Goal: Task Accomplishment & Management: Use online tool/utility

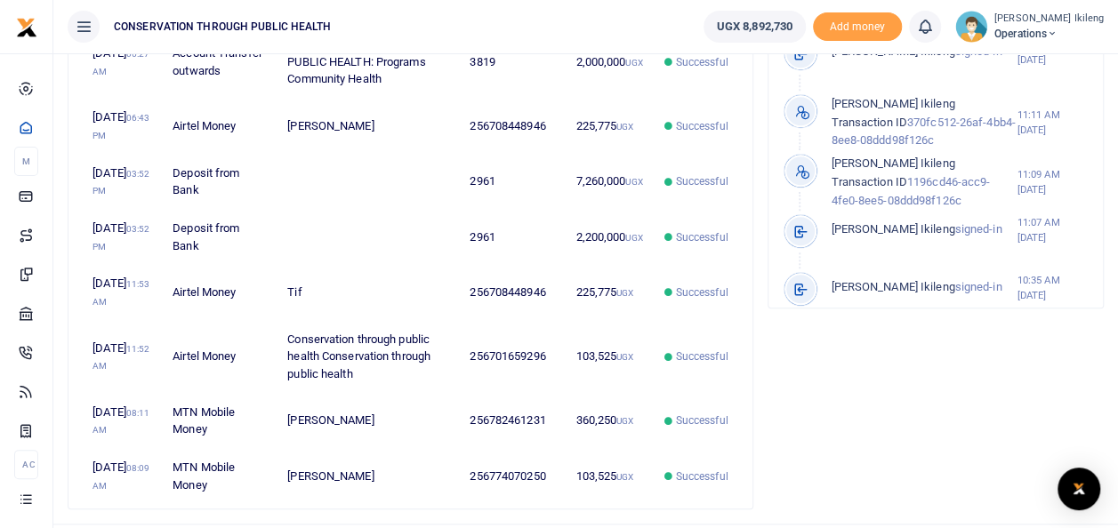
scroll to position [770, 0]
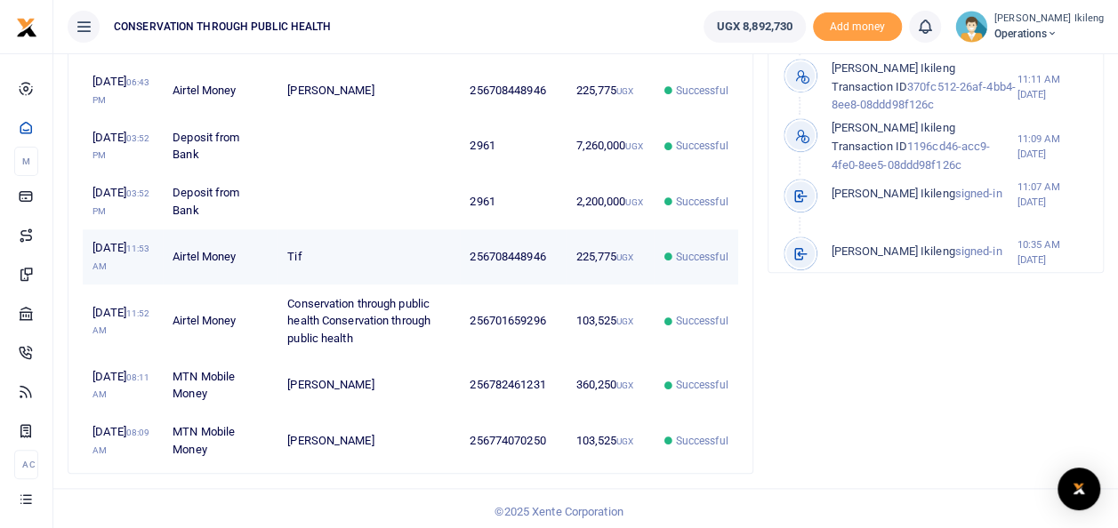
click at [502, 285] on td "256708448946" at bounding box center [513, 256] width 106 height 55
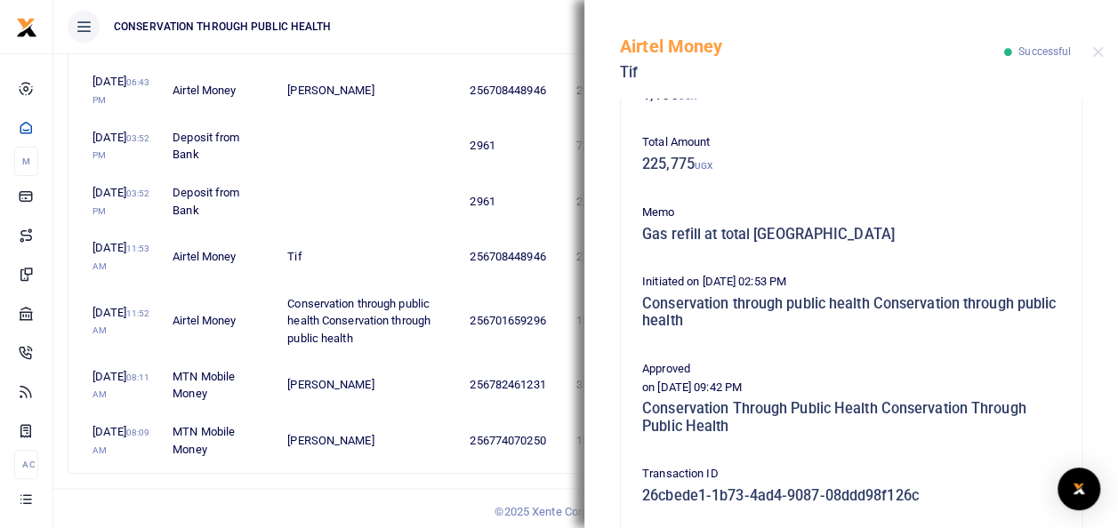
scroll to position [285, 0]
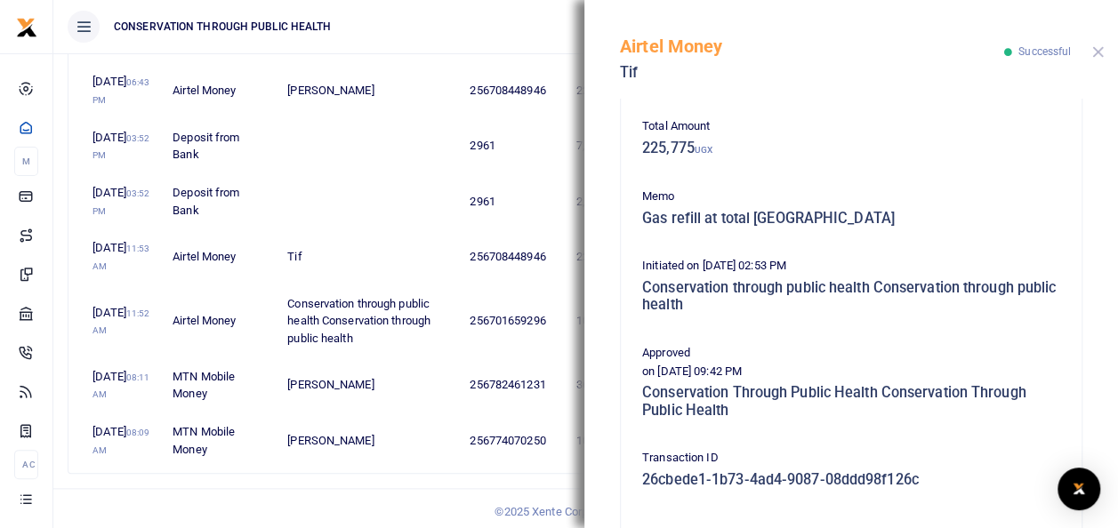
click at [1101, 46] on button "Close" at bounding box center [1098, 52] width 12 height 12
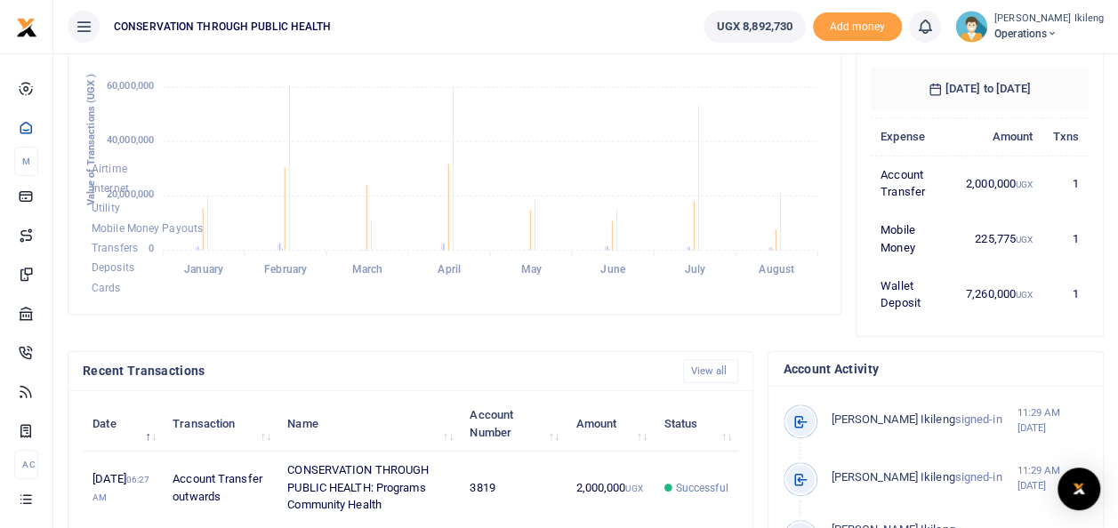
scroll to position [0, 0]
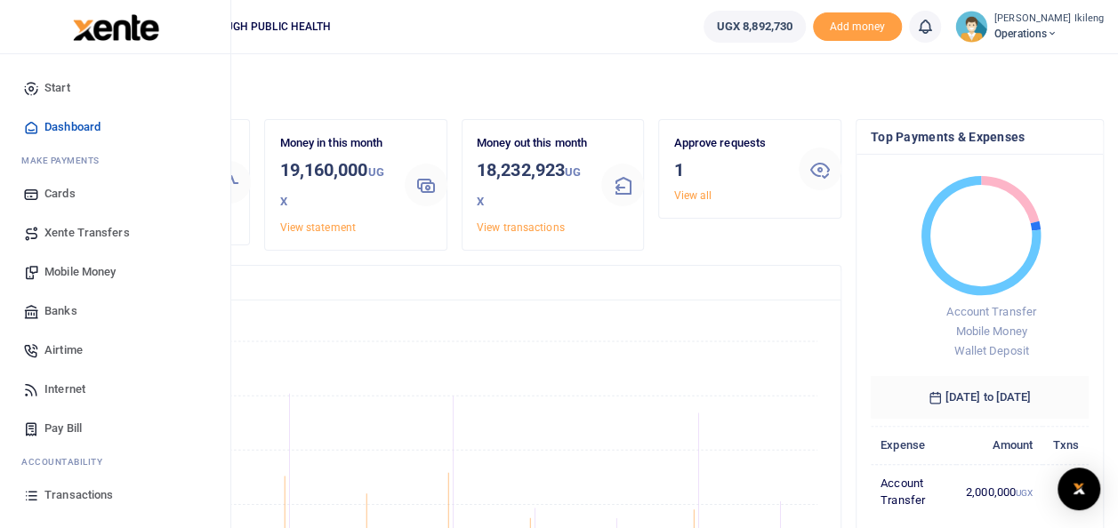
click at [58, 263] on span "Mobile Money" at bounding box center [79, 272] width 71 height 18
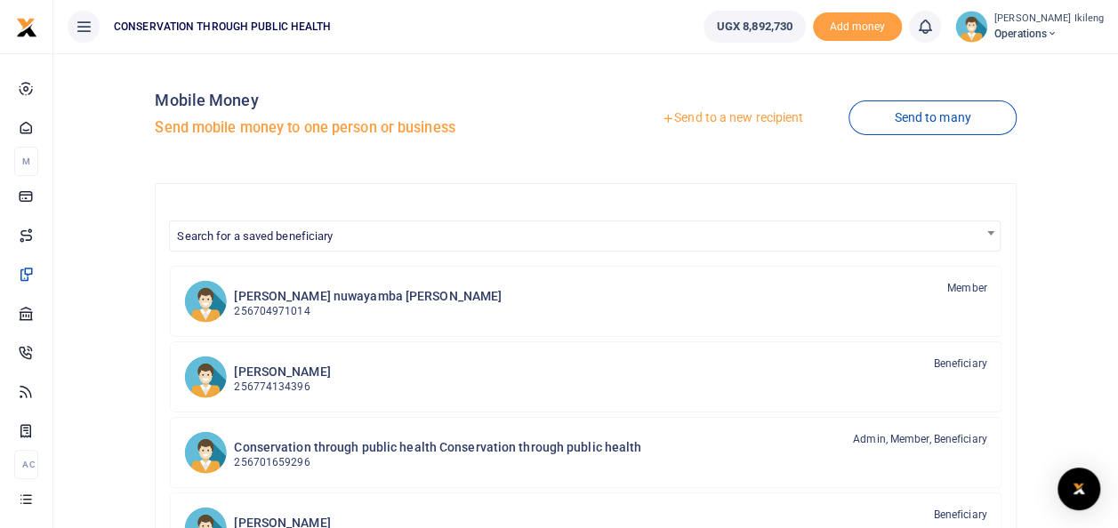
click at [760, 114] on link "Send to a new recipient" at bounding box center [732, 118] width 232 height 32
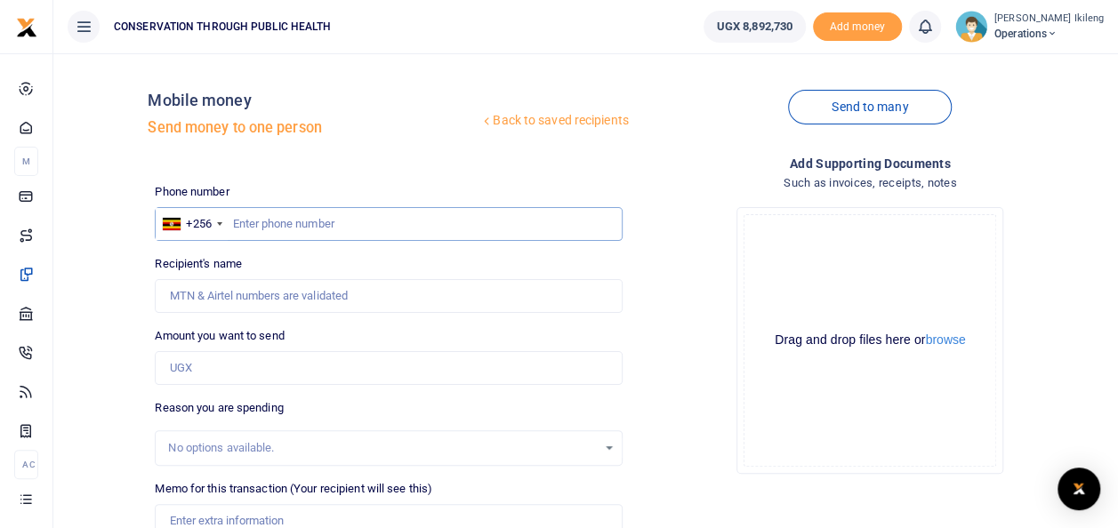
click at [398, 225] on input "text" at bounding box center [388, 224] width 467 height 34
type input "774070250"
type input "Emmanuel Kityo"
type input "774070250"
click at [249, 373] on input "Amount you want to send" at bounding box center [388, 368] width 467 height 34
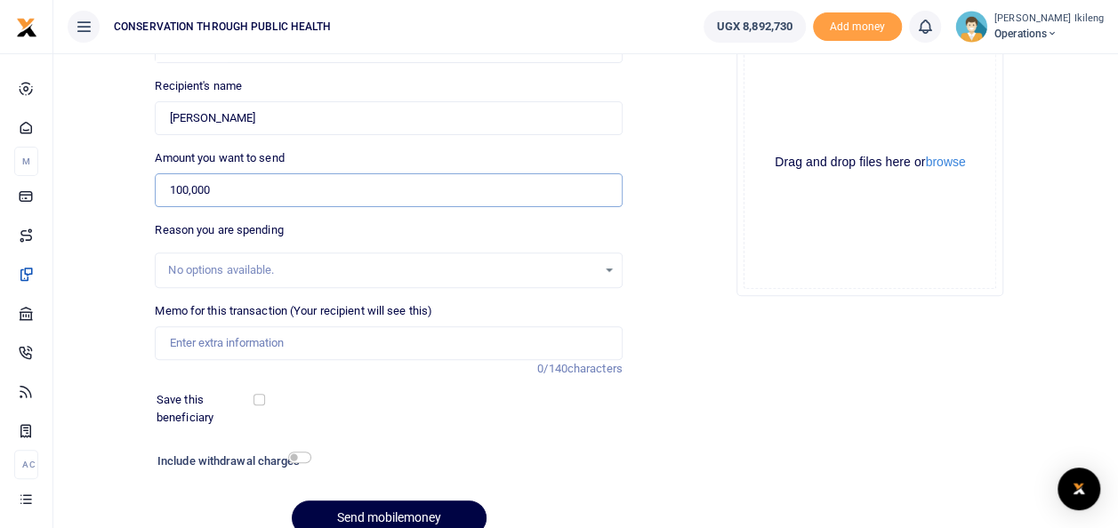
scroll to position [213, 0]
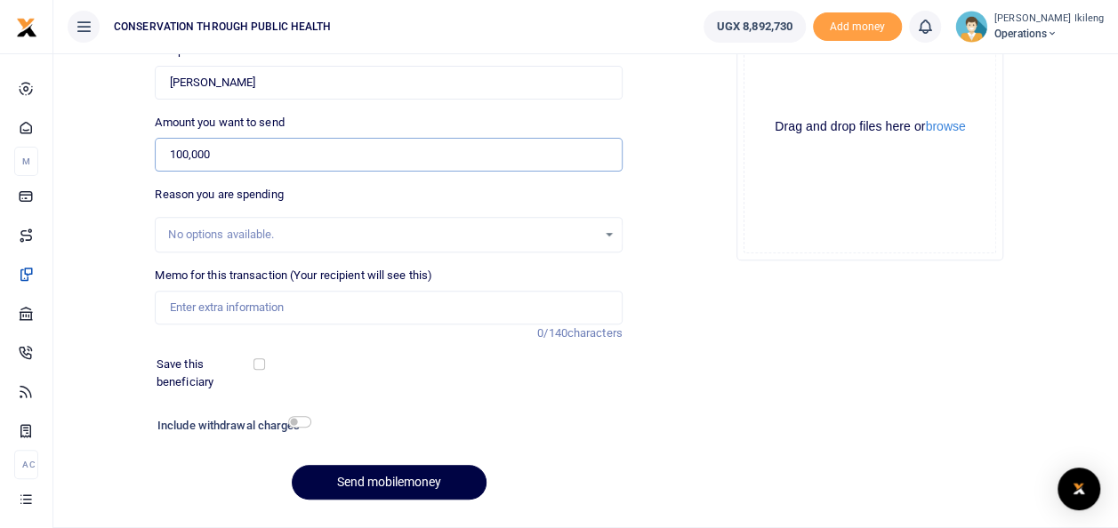
click at [181, 149] on input "100,000" at bounding box center [388, 155] width 467 height 34
click at [178, 149] on input "100,000" at bounding box center [388, 155] width 467 height 34
type input "0"
click at [180, 151] on input "0" at bounding box center [388, 155] width 467 height 34
type input "250,000"
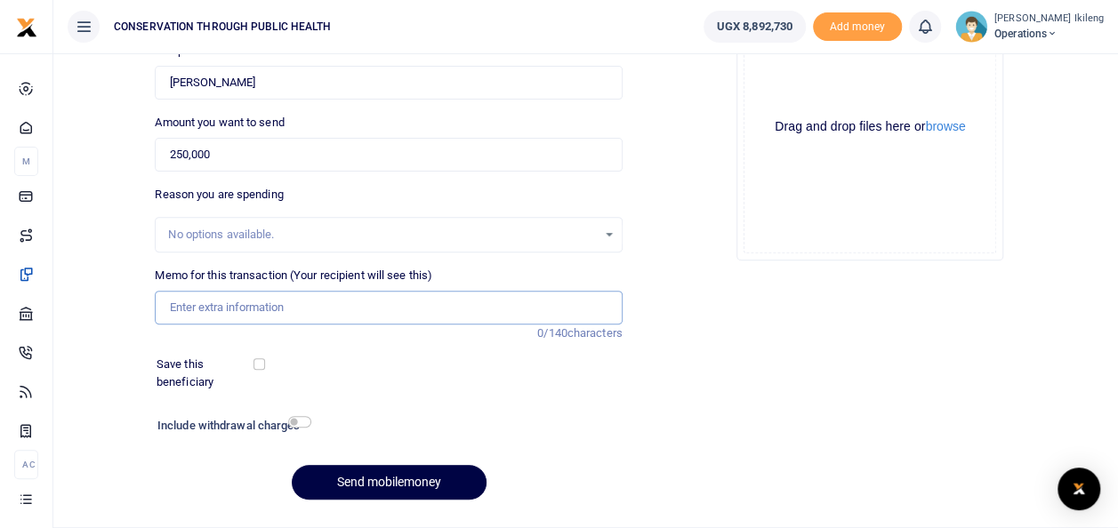
click at [221, 302] on input "Memo for this transaction (Your recipient will see this)" at bounding box center [388, 308] width 467 height 34
type input "fuel for office work till the weekend"
click at [301, 416] on input "checkbox" at bounding box center [299, 422] width 23 height 12
checkbox input "true"
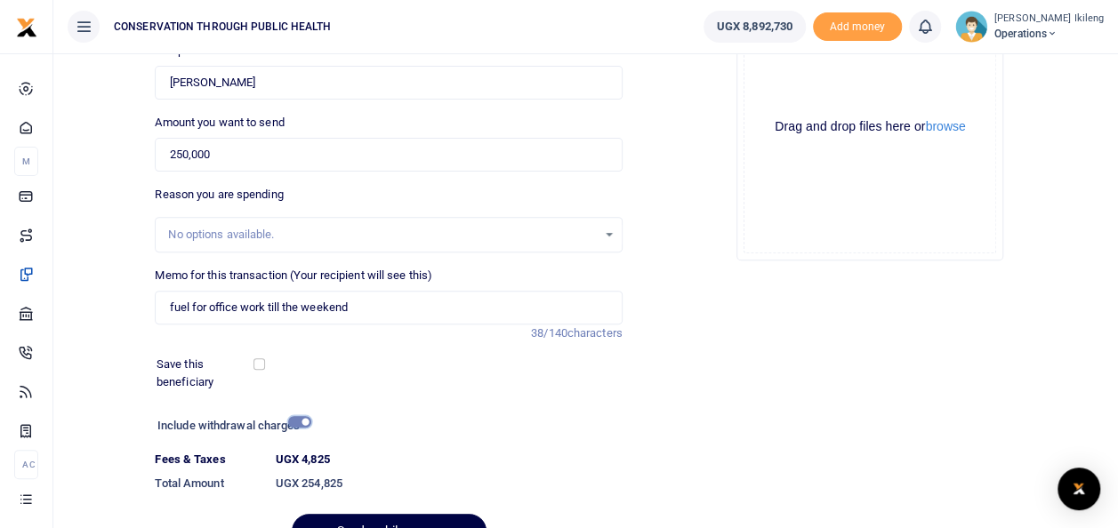
scroll to position [307, 0]
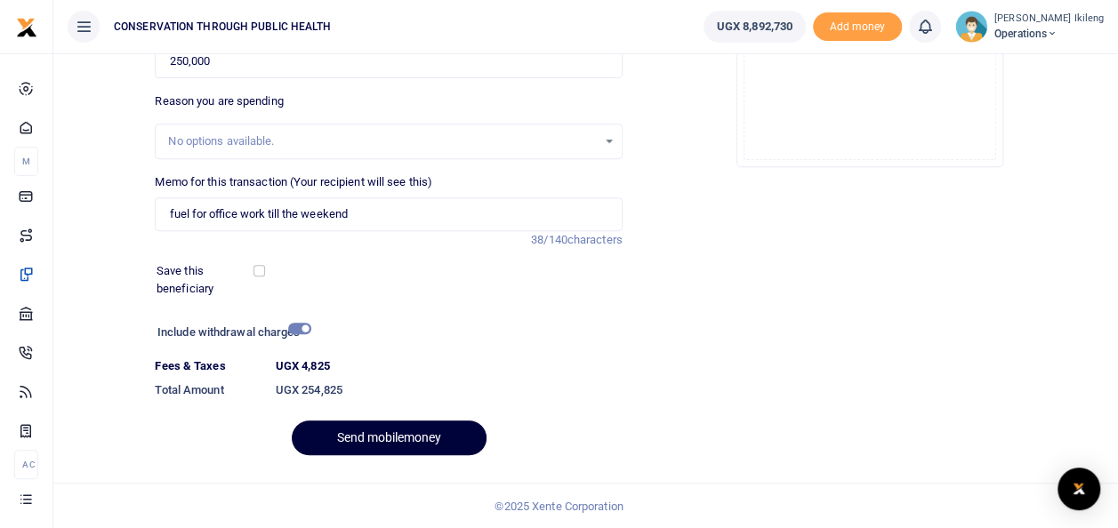
click at [420, 430] on button "Send mobilemoney" at bounding box center [389, 438] width 195 height 35
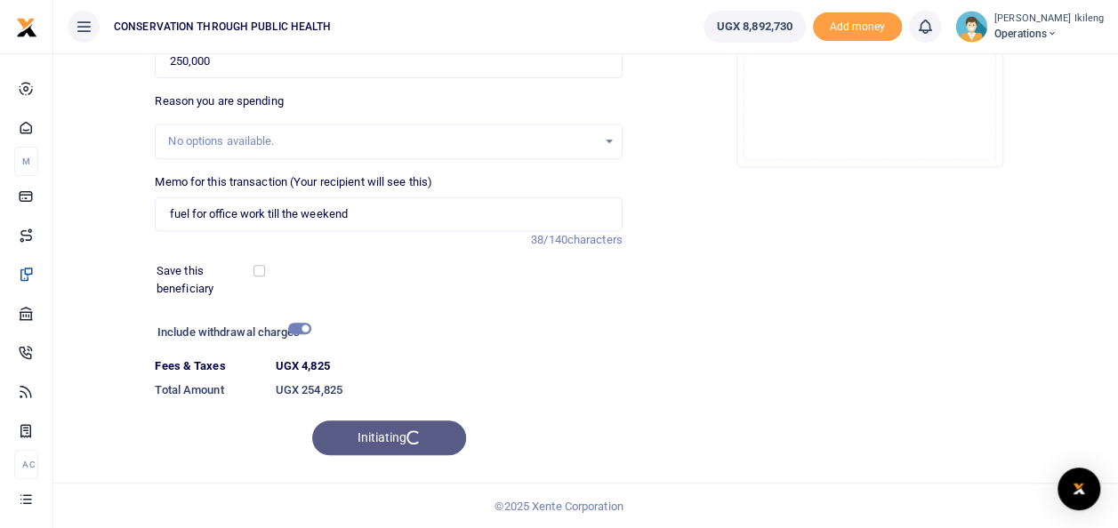
scroll to position [0, 0]
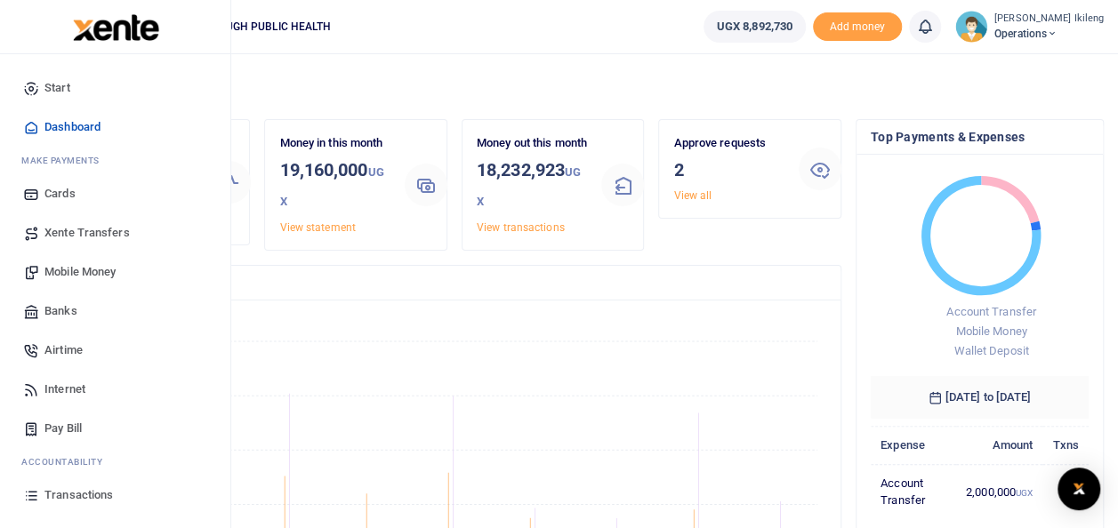
click at [57, 268] on span "Mobile Money" at bounding box center [79, 272] width 71 height 18
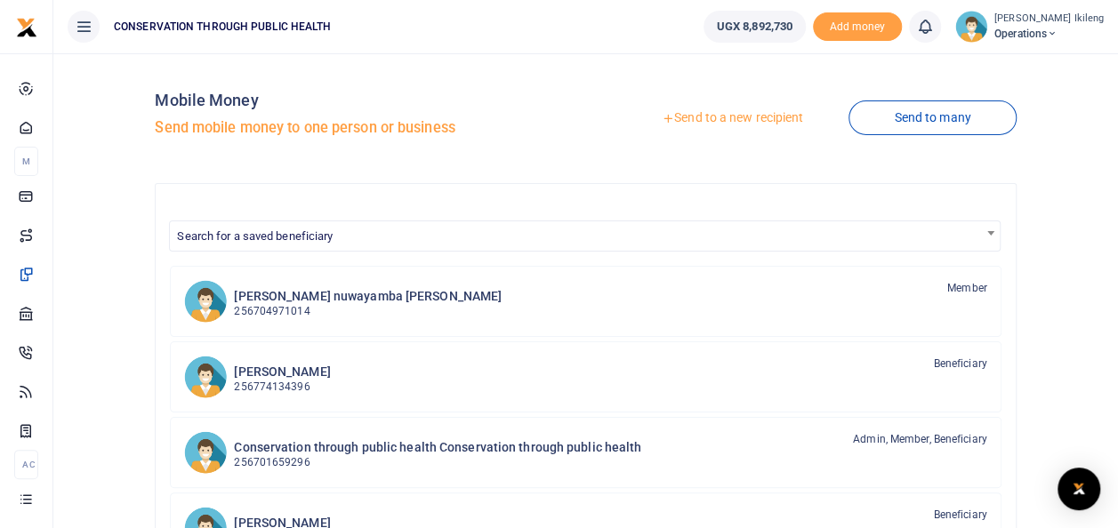
click at [758, 122] on link "Send to a new recipient" at bounding box center [732, 118] width 232 height 32
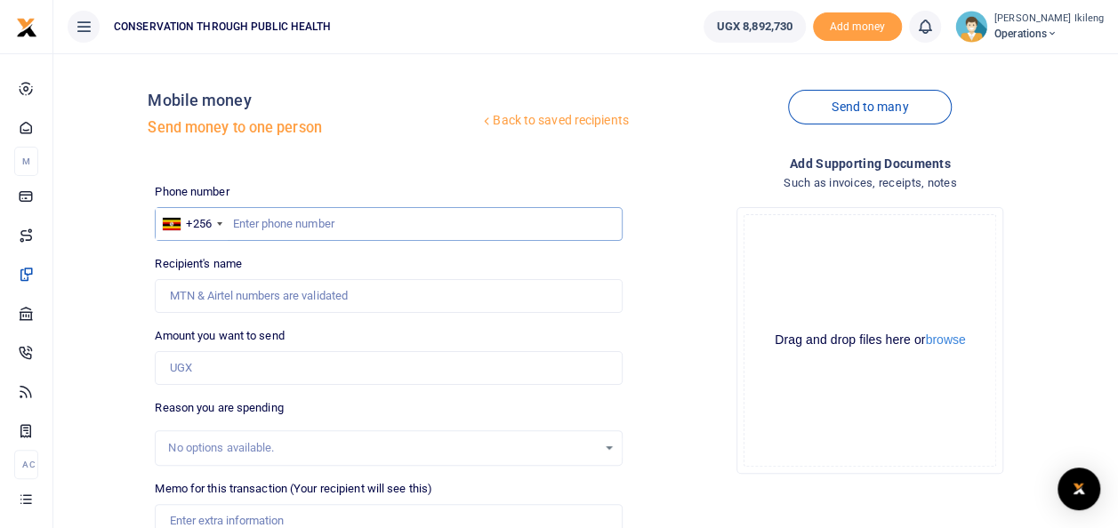
click at [264, 228] on input "text" at bounding box center [388, 224] width 467 height 34
type input "786404797"
type input "Patience Ikileng"
type input "786404797"
click at [187, 361] on input "Amount you want to send" at bounding box center [388, 368] width 467 height 34
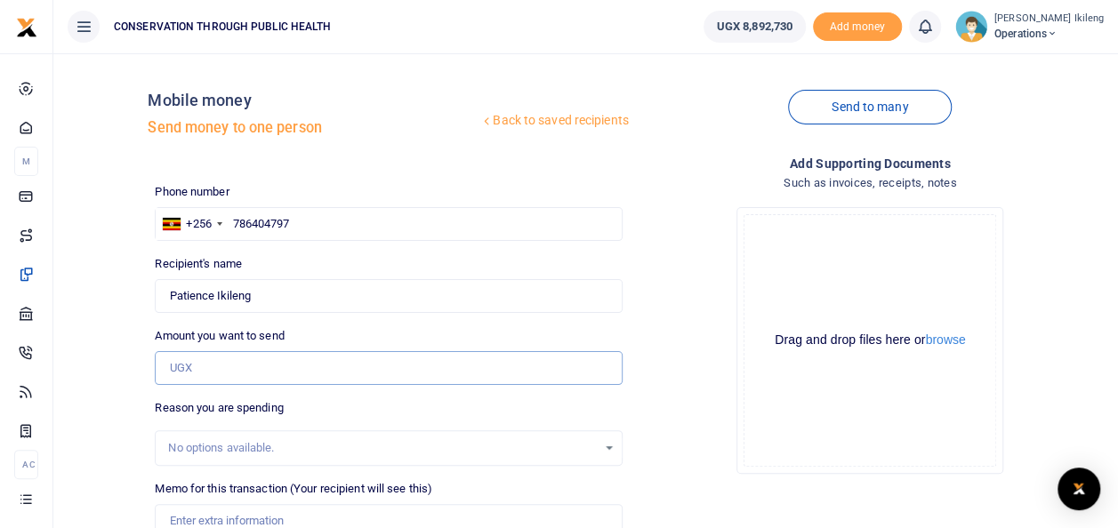
type input "100,000"
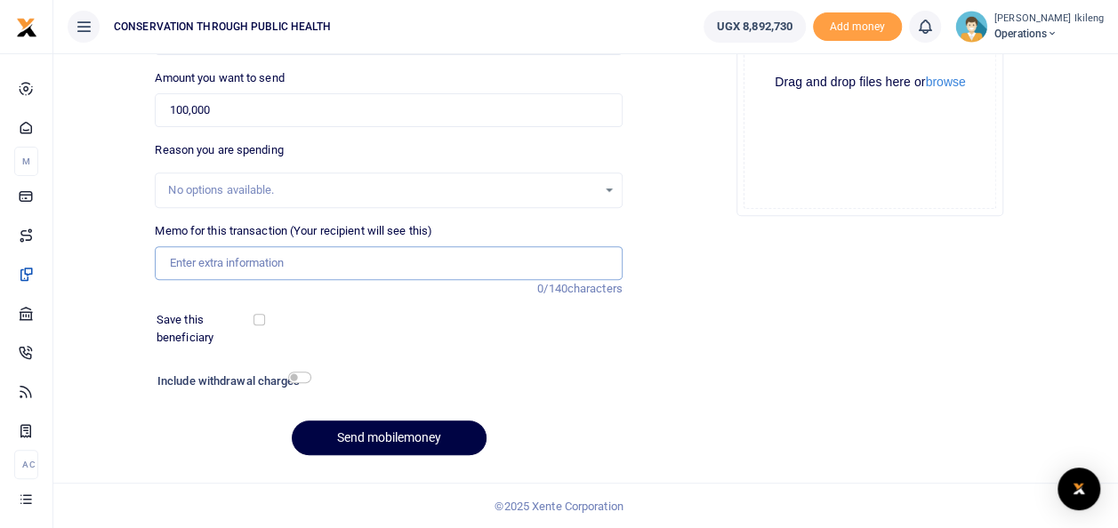
click at [318, 260] on input "Memo for this transaction (Your recipient will see this)" at bounding box center [388, 263] width 467 height 34
type input "Farewell cake for Wandabwa Denis"
click at [302, 373] on input "checkbox" at bounding box center [299, 378] width 23 height 12
checkbox input "true"
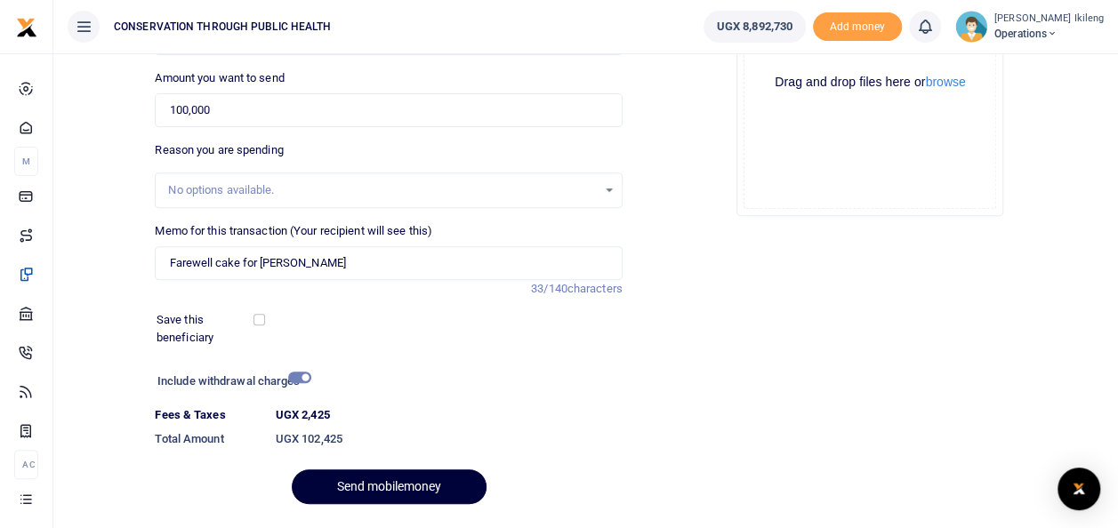
click at [343, 475] on button "Send mobilemoney" at bounding box center [389, 486] width 195 height 35
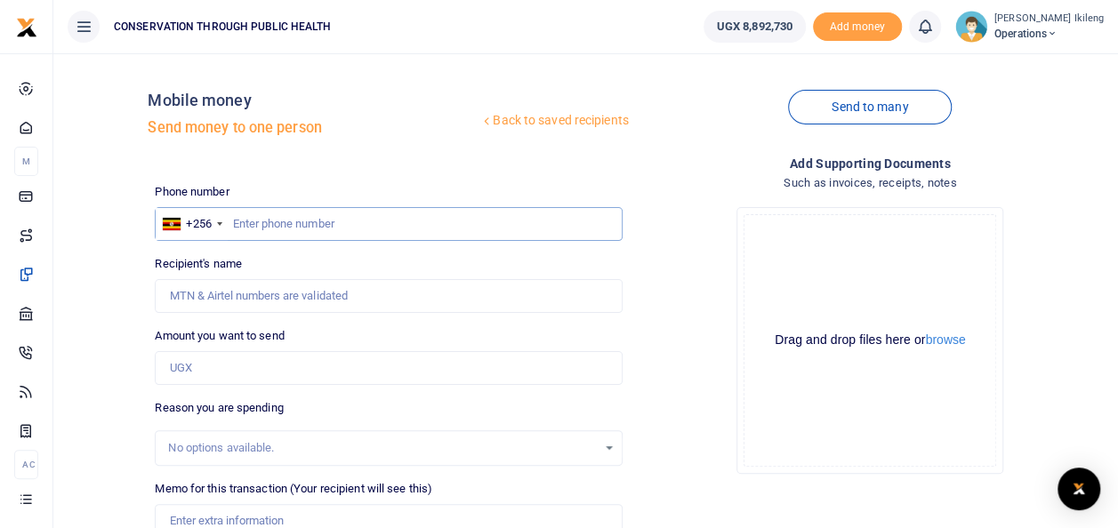
click at [334, 237] on input "text" at bounding box center [388, 224] width 467 height 34
type input "763873504"
type input "[PERSON_NAME]"
type input "763873504"
click at [245, 368] on input "Amount you want to send" at bounding box center [388, 368] width 467 height 34
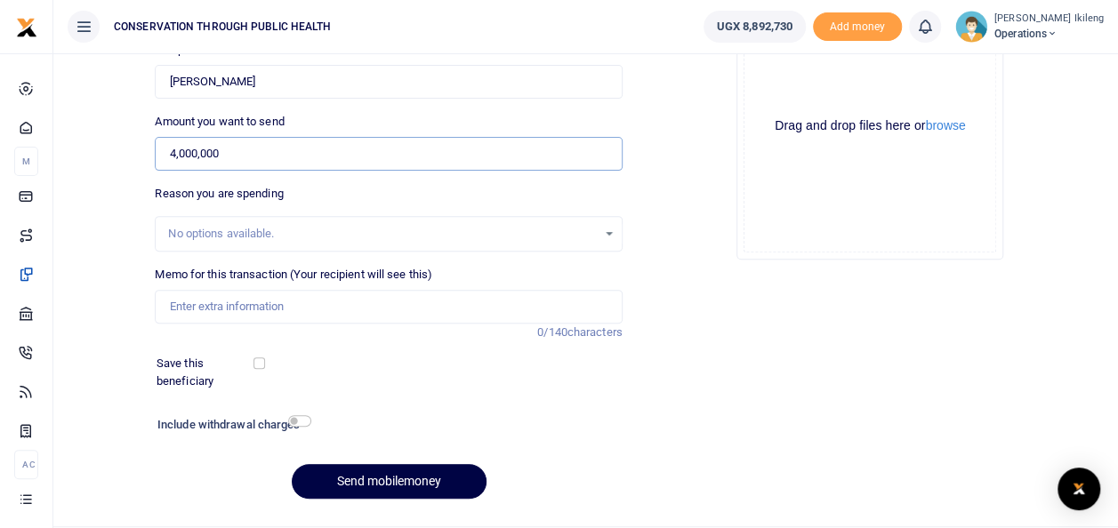
scroll to position [216, 0]
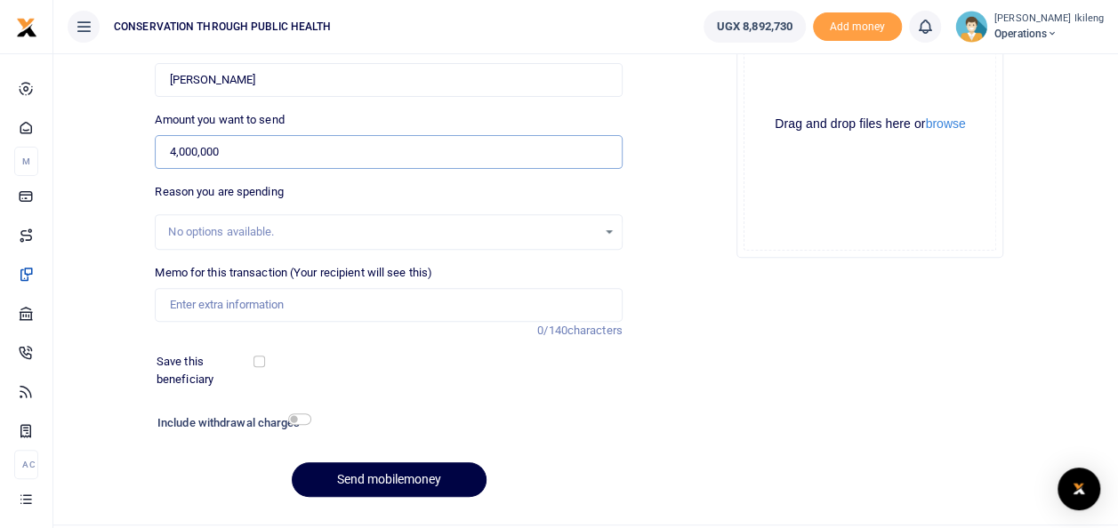
type input "4,000,000"
click at [197, 299] on input "Memo for this transaction (Your recipient will see this)" at bounding box center [388, 305] width 467 height 34
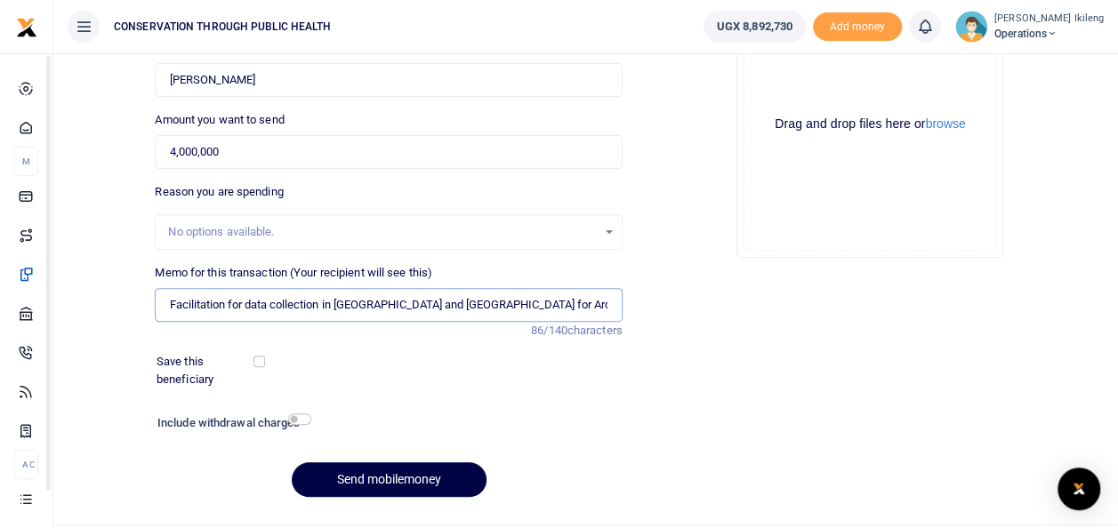
type input "Facilitation for data collection in [GEOGRAPHIC_DATA] and [GEOGRAPHIC_DATA] for…"
click at [302, 416] on input "checkbox" at bounding box center [299, 419] width 23 height 12
checkbox input "true"
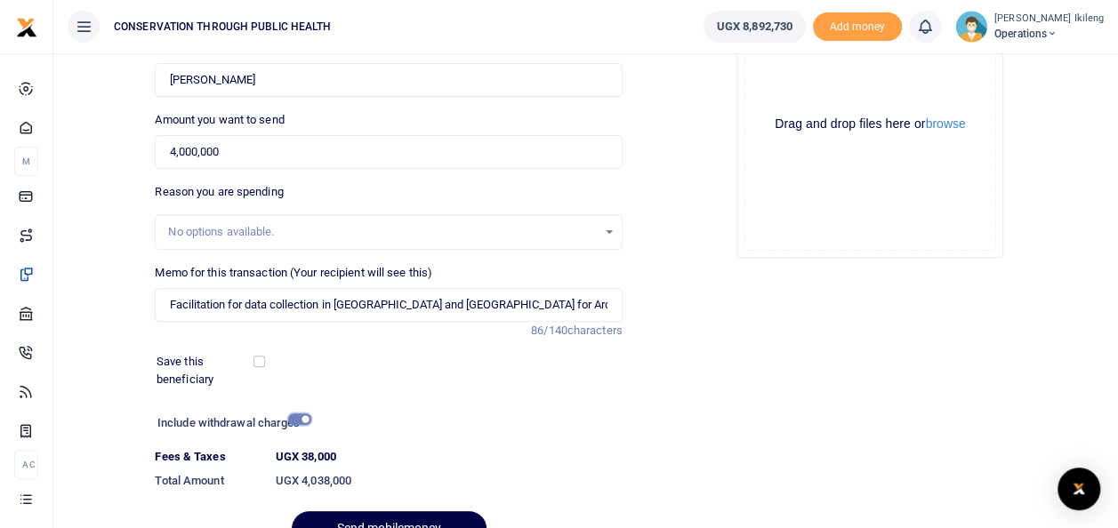
scroll to position [307, 0]
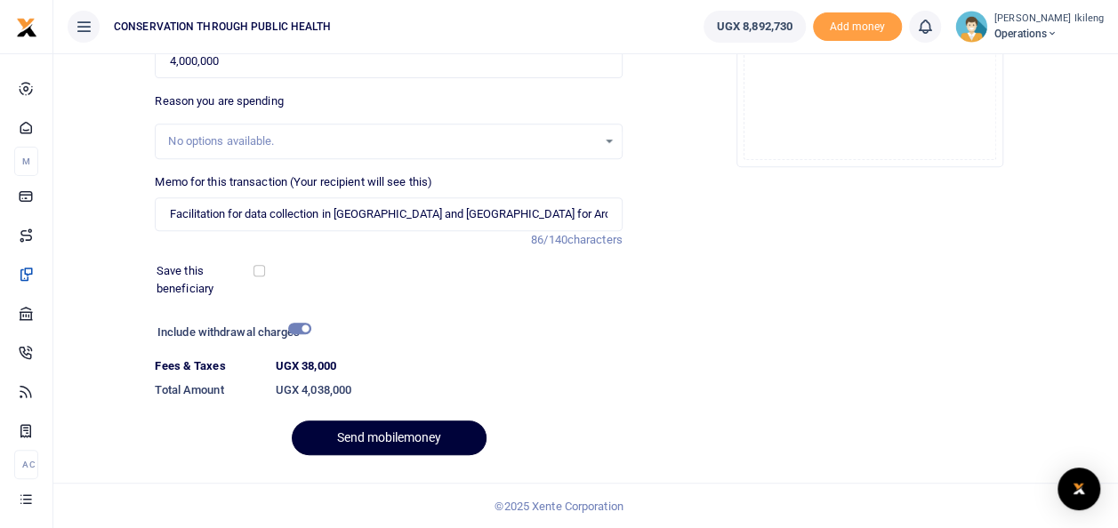
click at [397, 434] on button "Send mobilemoney" at bounding box center [389, 438] width 195 height 35
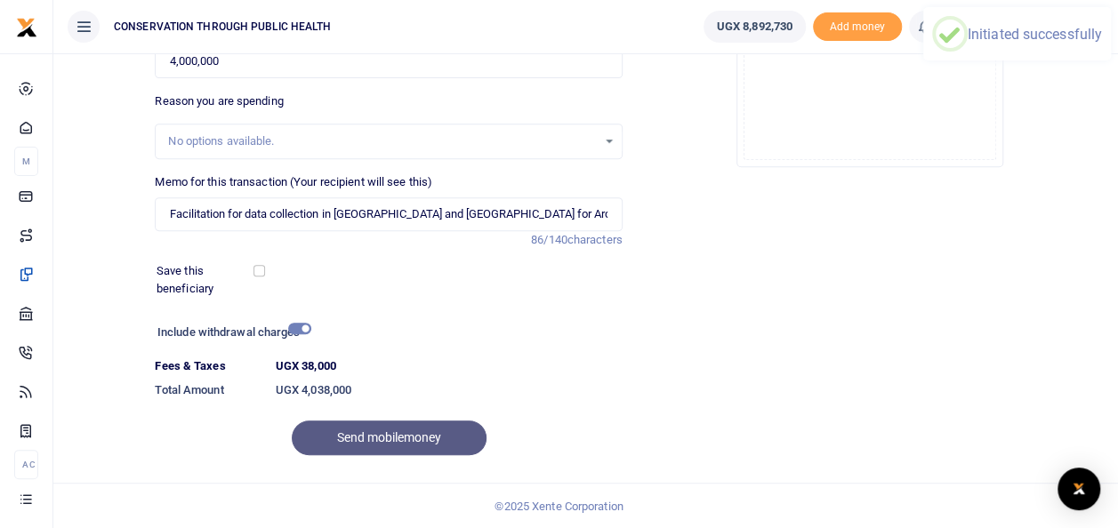
scroll to position [0, 0]
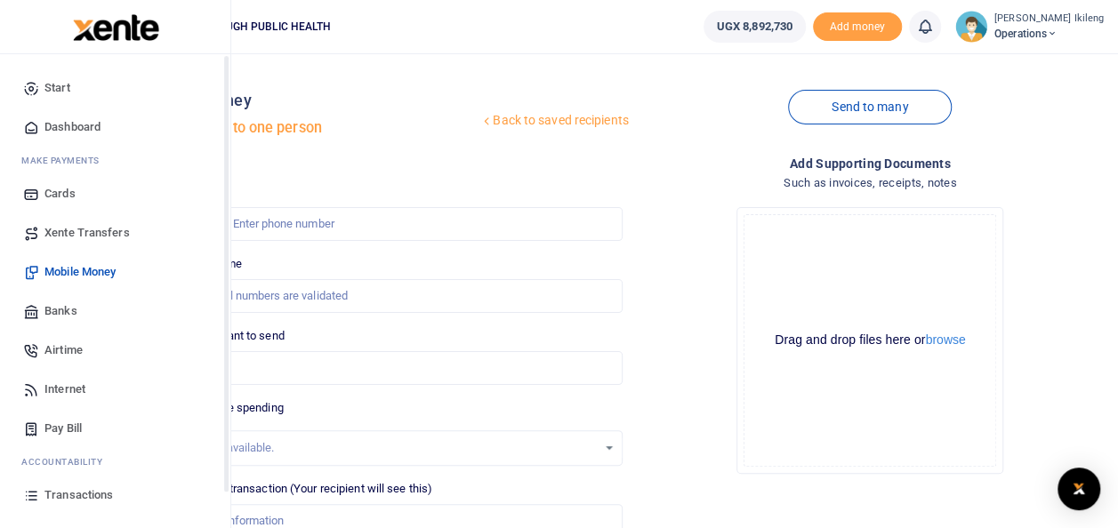
click at [50, 127] on span "Dashboard" at bounding box center [72, 127] width 56 height 18
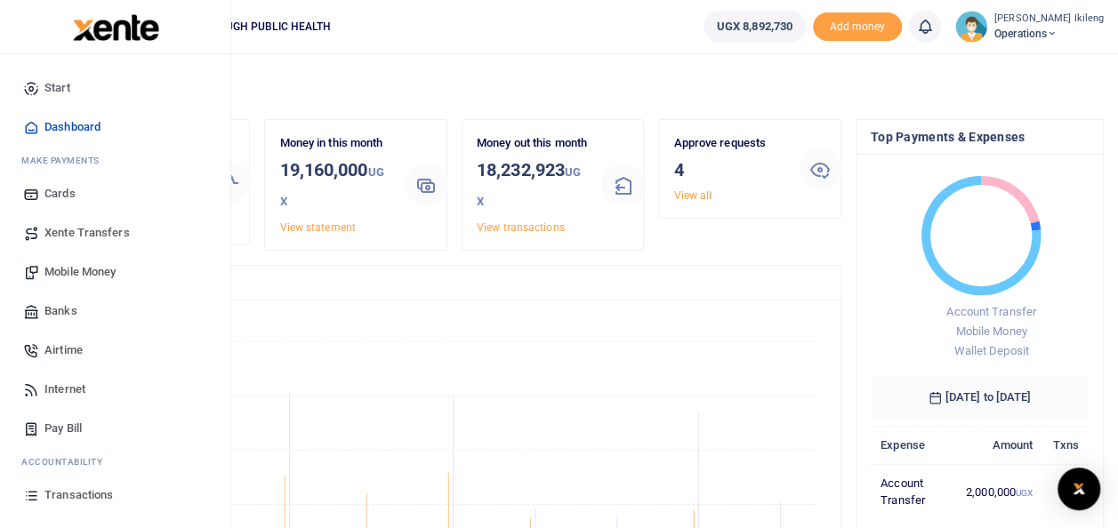
click at [66, 267] on span "Mobile Money" at bounding box center [79, 272] width 71 height 18
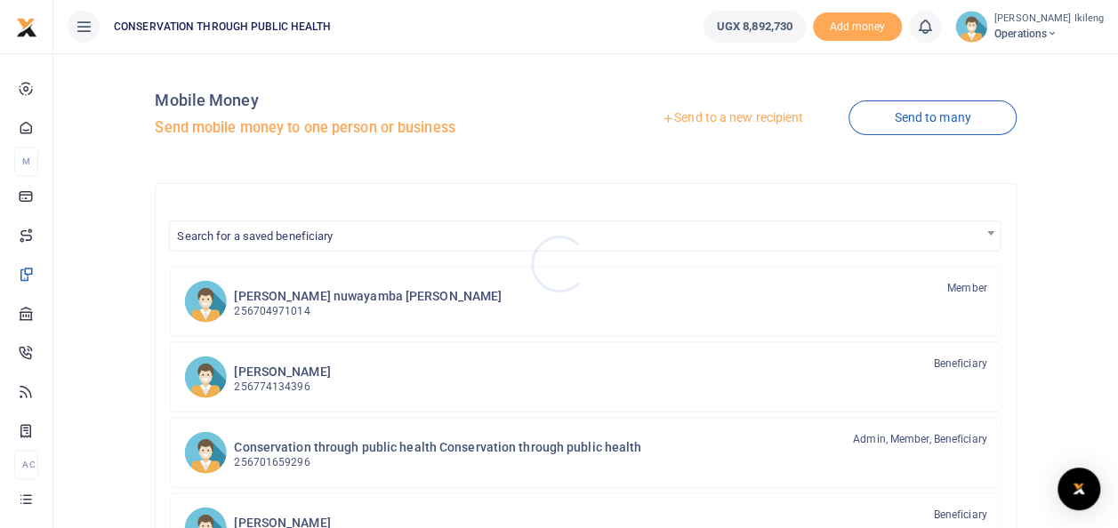
click at [752, 116] on div at bounding box center [559, 264] width 1118 height 528
click at [741, 113] on link "Send to a new recipient" at bounding box center [732, 118] width 232 height 32
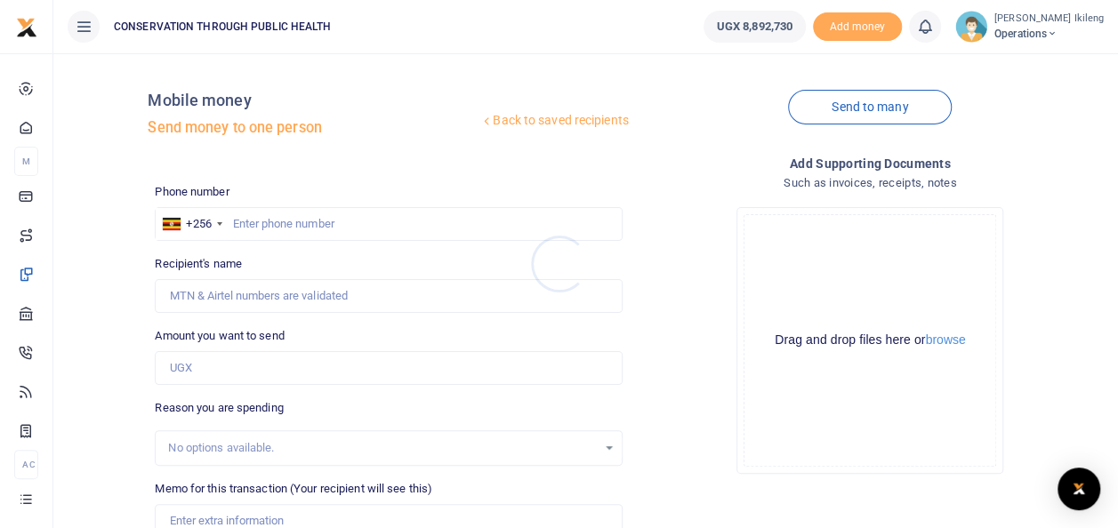
click at [367, 206] on div at bounding box center [559, 264] width 1118 height 528
click at [367, 207] on input "text" at bounding box center [388, 224] width 467 height 34
type input "776854775"
type input "[PERSON_NAME]"
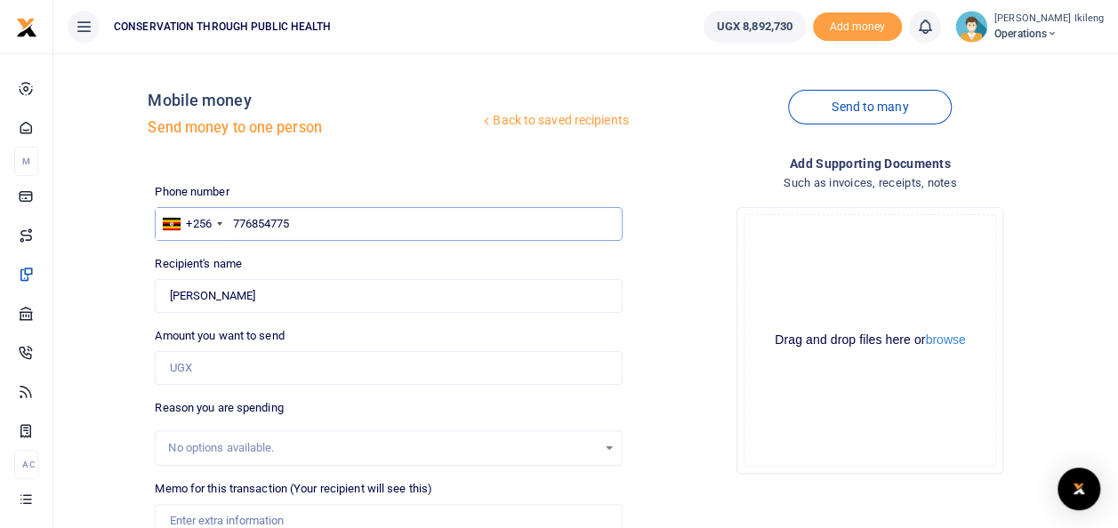
type input "776854775"
click at [243, 373] on input "Amount you want to send" at bounding box center [388, 368] width 467 height 34
type input "100,000"
click at [215, 510] on input "Memo for this transaction (Your recipient will see this)" at bounding box center [388, 521] width 467 height 34
type input "fuel for office work"
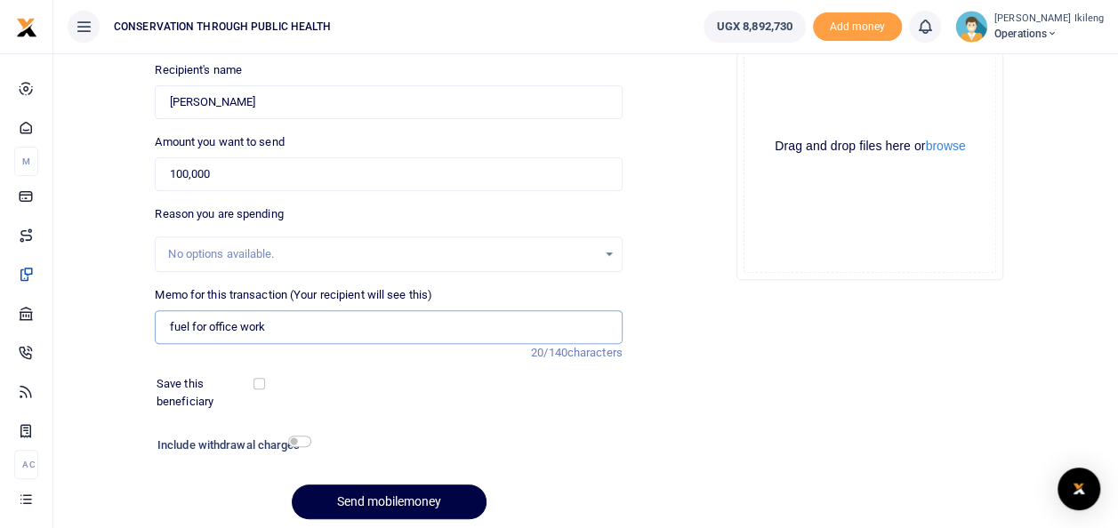
scroll to position [213, 0]
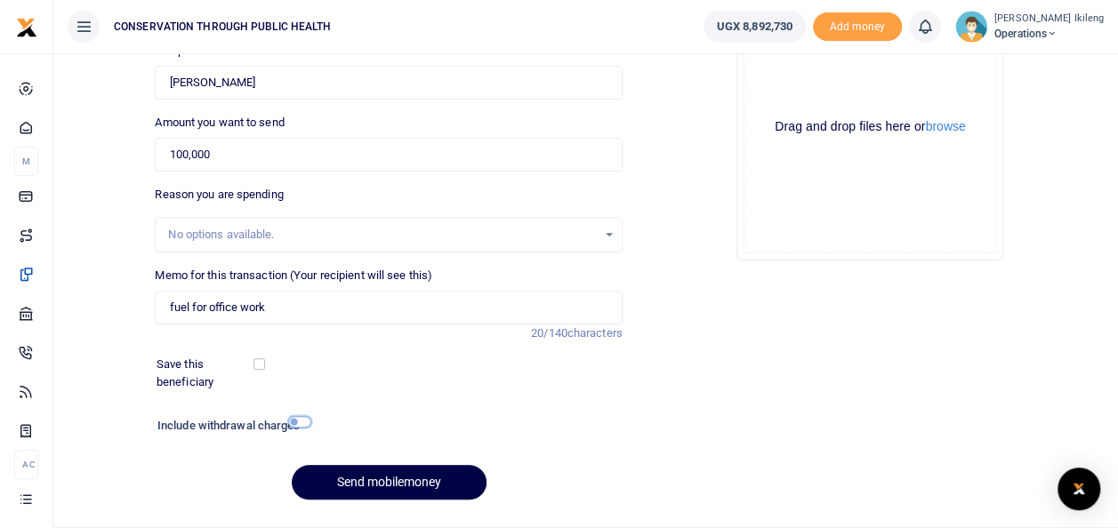
click at [307, 422] on input "checkbox" at bounding box center [299, 422] width 23 height 12
checkbox input "true"
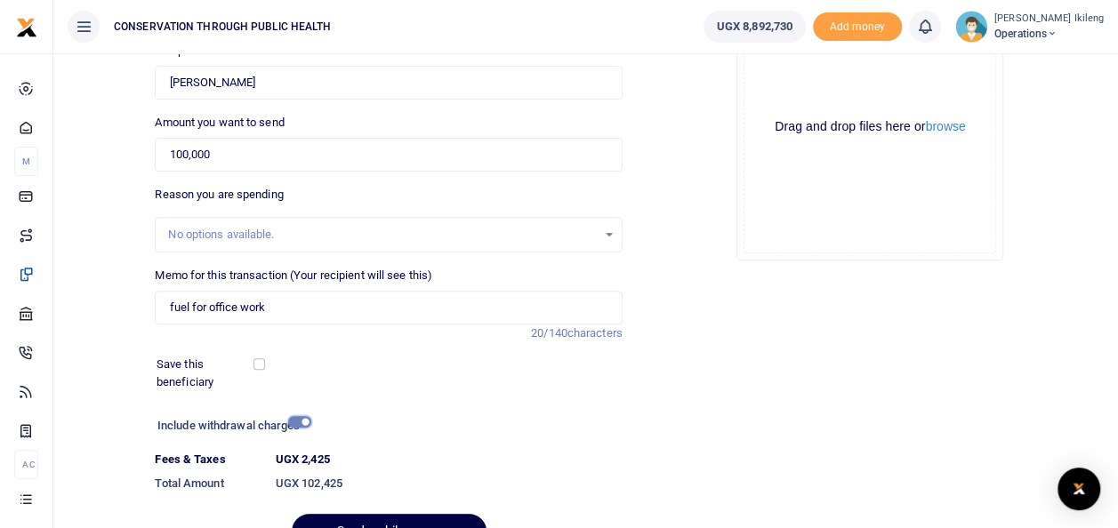
scroll to position [307, 0]
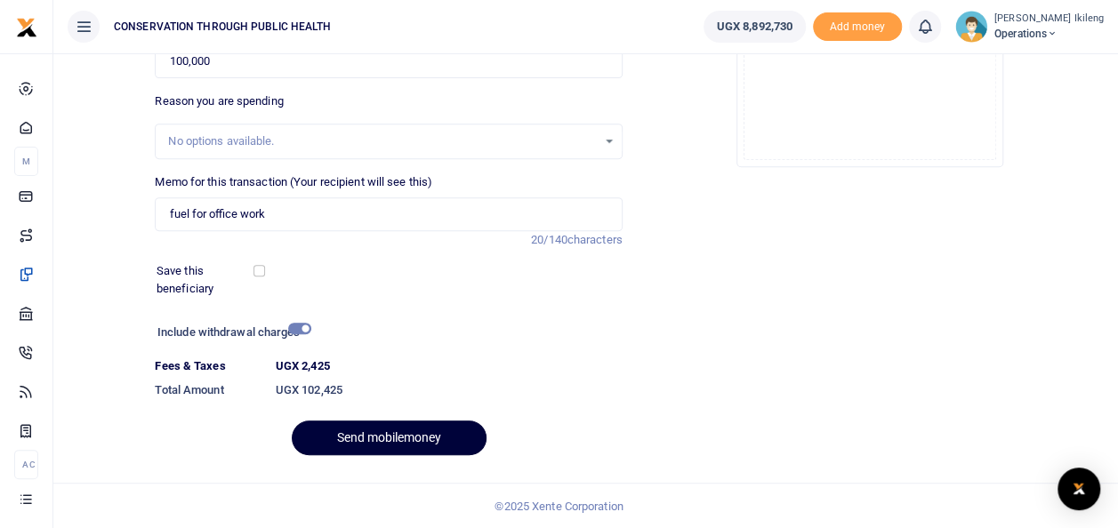
click at [388, 429] on button "Send mobilemoney" at bounding box center [389, 438] width 195 height 35
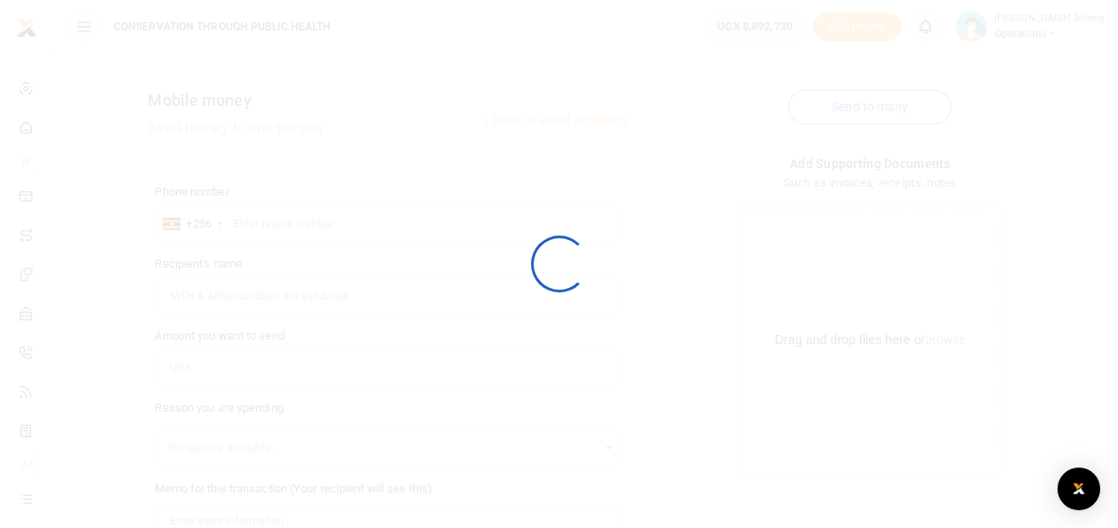
scroll to position [258, 0]
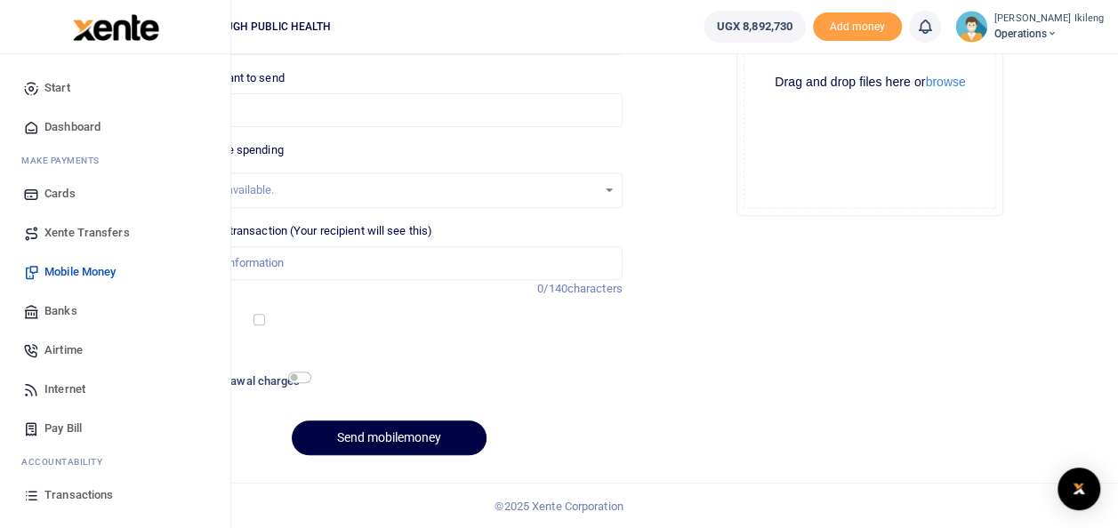
click at [87, 127] on span "Dashboard" at bounding box center [72, 127] width 56 height 18
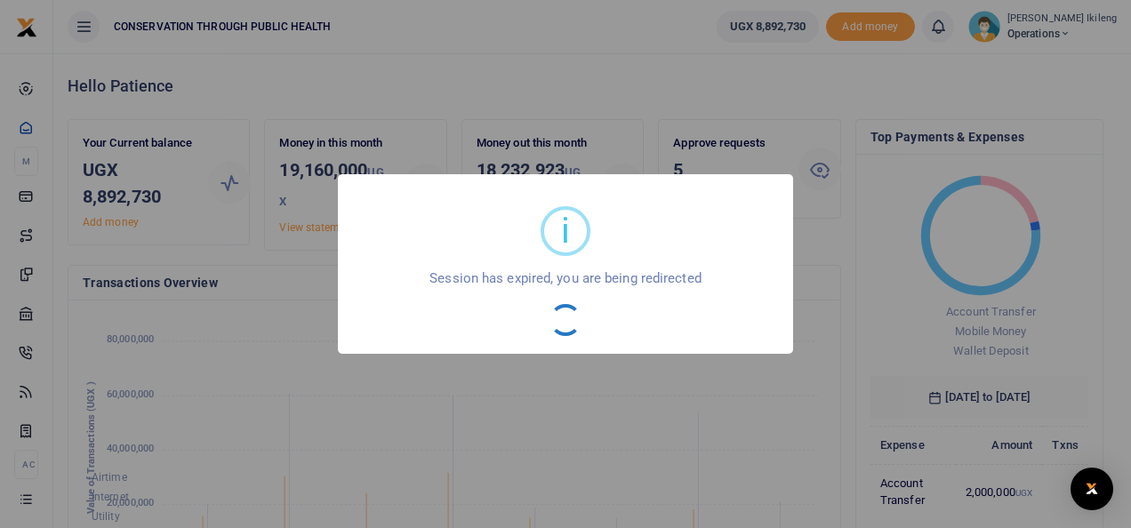
scroll to position [279, 729]
